Goal: Task Accomplishment & Management: Manage account settings

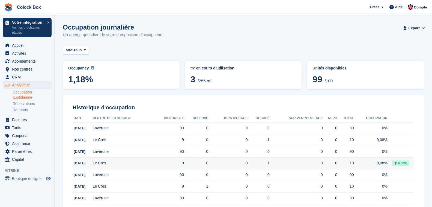
click at [107, 164] on td "Le Crès" at bounding box center [123, 163] width 60 height 12
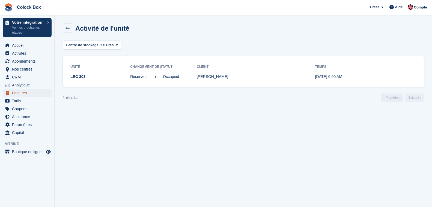
click at [18, 92] on span "Factures" at bounding box center [28, 93] width 33 height 8
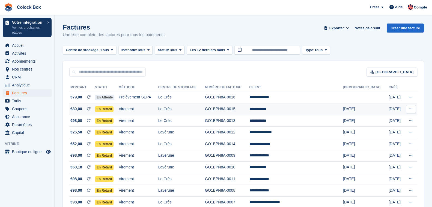
click at [413, 108] on button at bounding box center [411, 109] width 10 height 8
click at [410, 108] on icon at bounding box center [411, 109] width 3 height 4
click at [373, 139] on p "Voir le client" at bounding box center [390, 140] width 48 height 7
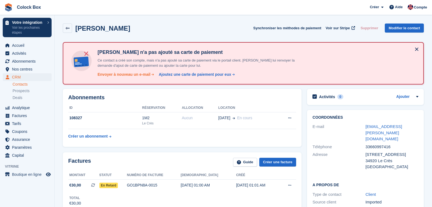
click at [119, 75] on div "Envoyer à nouveau un e-mail" at bounding box center [123, 75] width 53 height 6
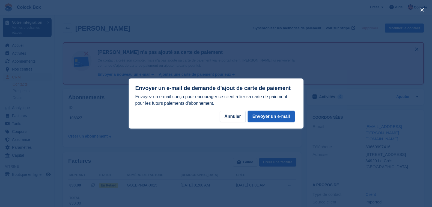
click at [279, 118] on button "Envoyer un e-mail" at bounding box center [271, 116] width 47 height 11
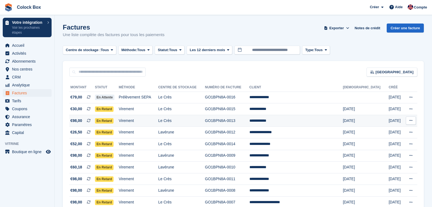
click at [410, 120] on table "**********" at bounding box center [243, 186] width 348 height 206
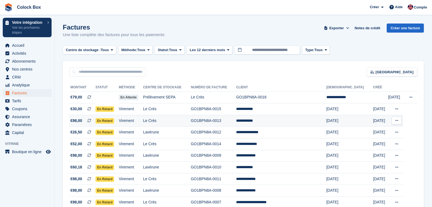
click at [143, 121] on td "Virement" at bounding box center [131, 121] width 24 height 12
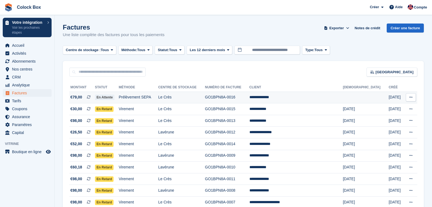
click at [416, 96] on button at bounding box center [411, 97] width 10 height 8
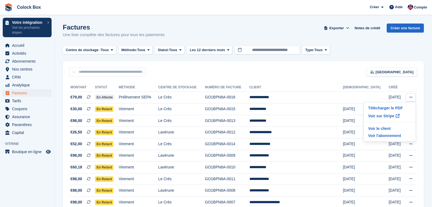
click at [349, 41] on div "Factures Une liste complète des factures pour tous les paiements Exporter Expor…" at bounding box center [243, 33] width 361 height 21
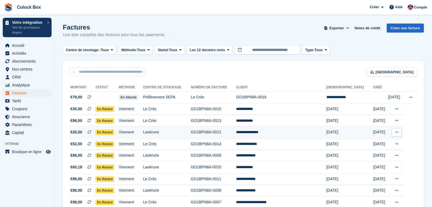
click at [130, 131] on td "Virement" at bounding box center [131, 132] width 24 height 12
